Goal: Task Accomplishment & Management: Manage account settings

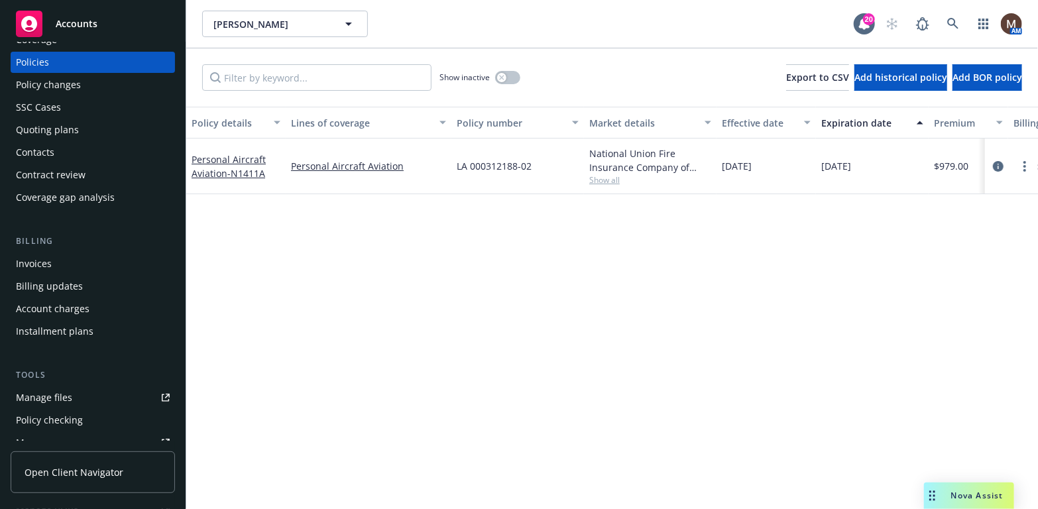
scroll to position [66, 0]
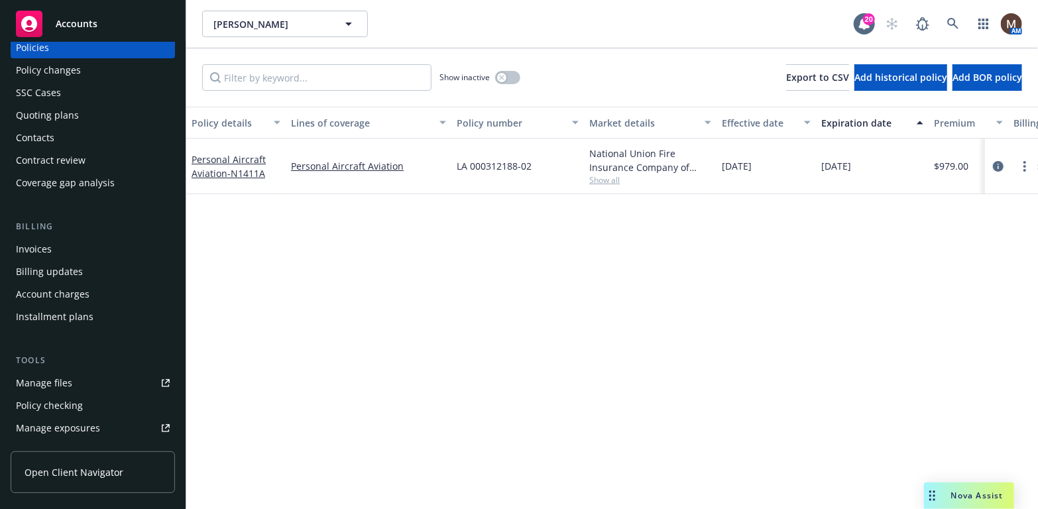
click at [70, 383] on div "Manage files" at bounding box center [44, 383] width 56 height 21
